Goal: Navigation & Orientation: Understand site structure

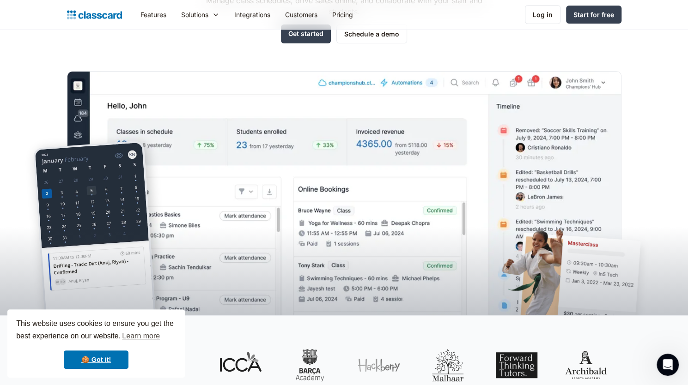
scroll to position [143, 0]
click at [113, 367] on link "🍪 Got it!" at bounding box center [96, 360] width 65 height 18
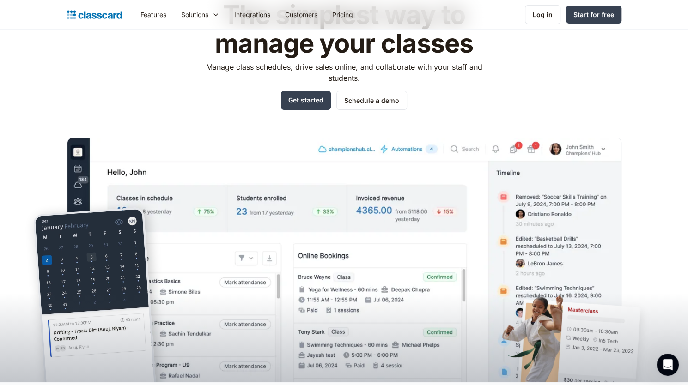
scroll to position [0, 0]
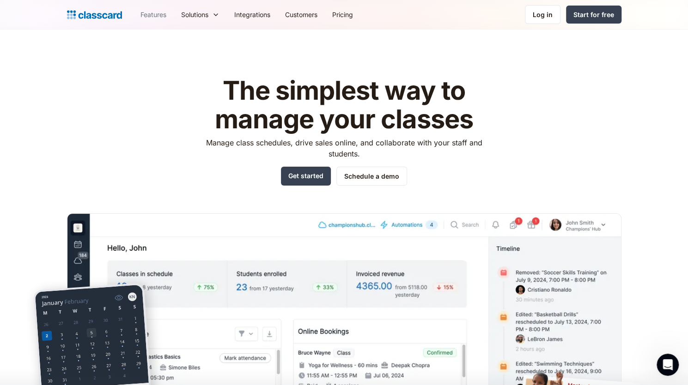
click at [154, 13] on link "Features" at bounding box center [153, 14] width 41 height 21
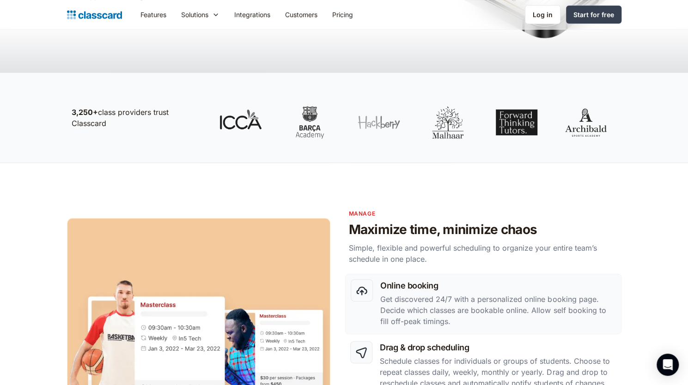
scroll to position [219, 0]
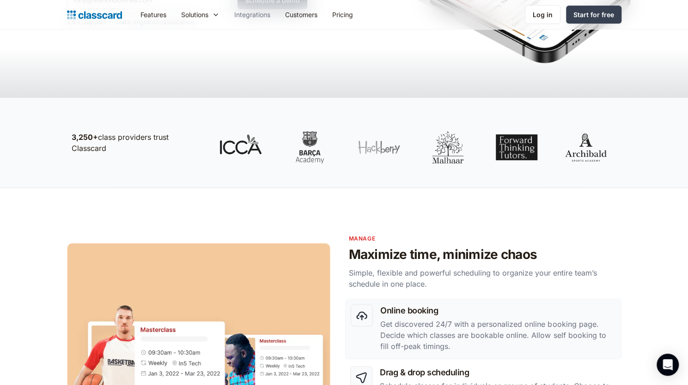
click at [262, 15] on link "Integrations" at bounding box center [252, 14] width 51 height 21
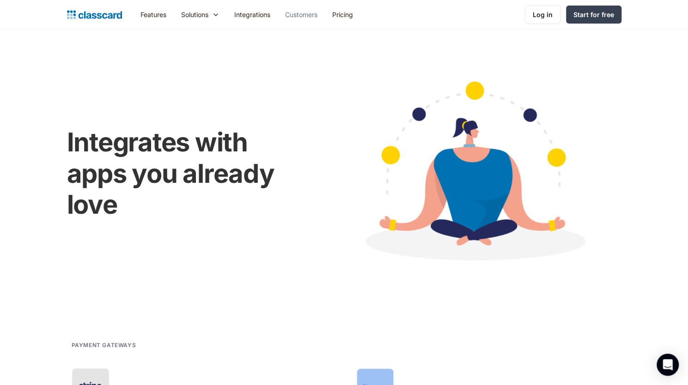
click at [297, 14] on link "Customers" at bounding box center [301, 14] width 47 height 21
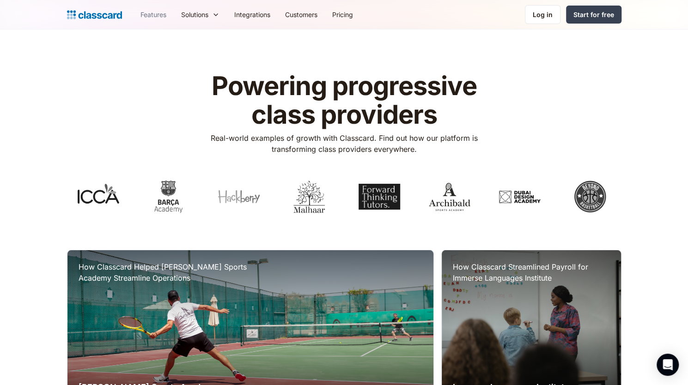
click at [151, 17] on link "Features" at bounding box center [153, 14] width 41 height 21
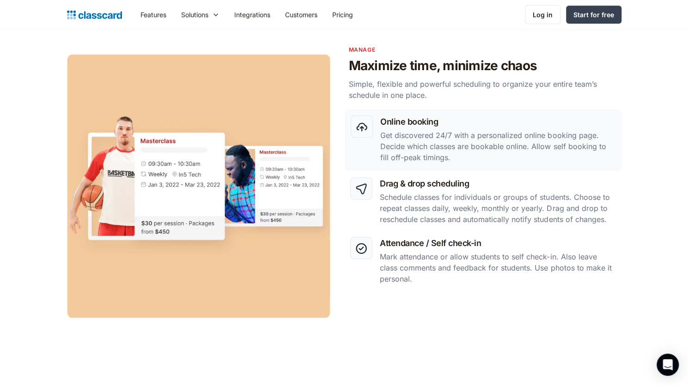
scroll to position [396, 0]
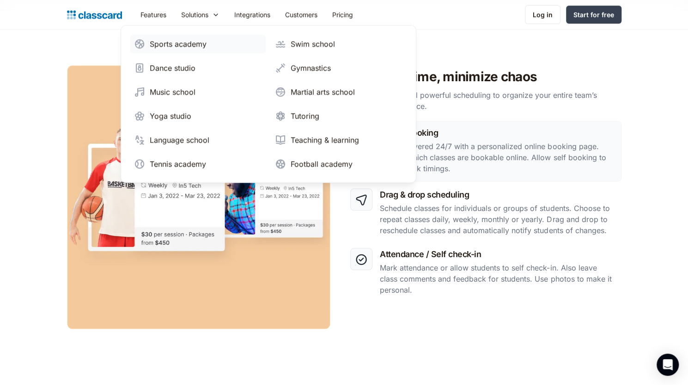
click at [200, 43] on div "Sports academy" at bounding box center [178, 43] width 57 height 11
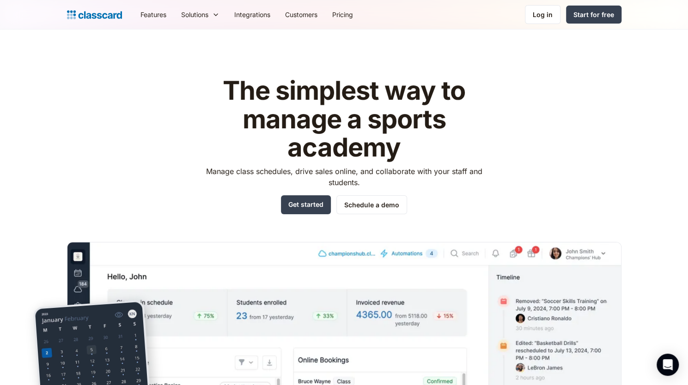
click at [119, 12] on img "home" at bounding box center [94, 14] width 55 height 13
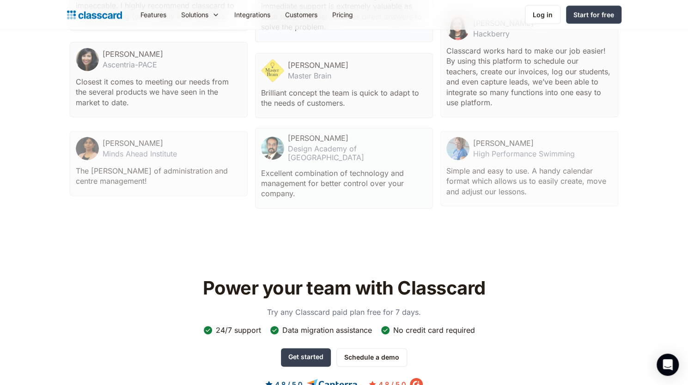
scroll to position [2970, 0]
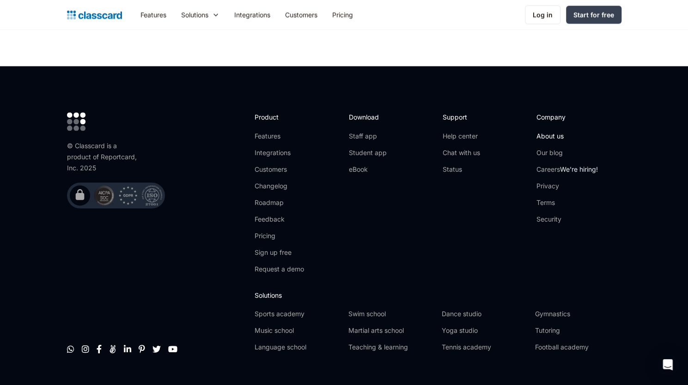
click at [548, 131] on link "About us" at bounding box center [567, 135] width 61 height 9
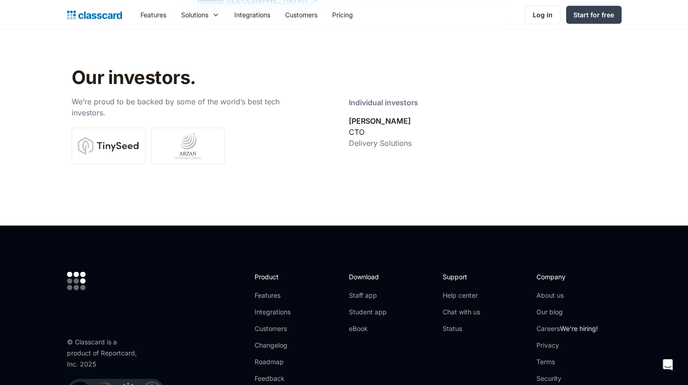
scroll to position [3238, 0]
